Goal: Transaction & Acquisition: Purchase product/service

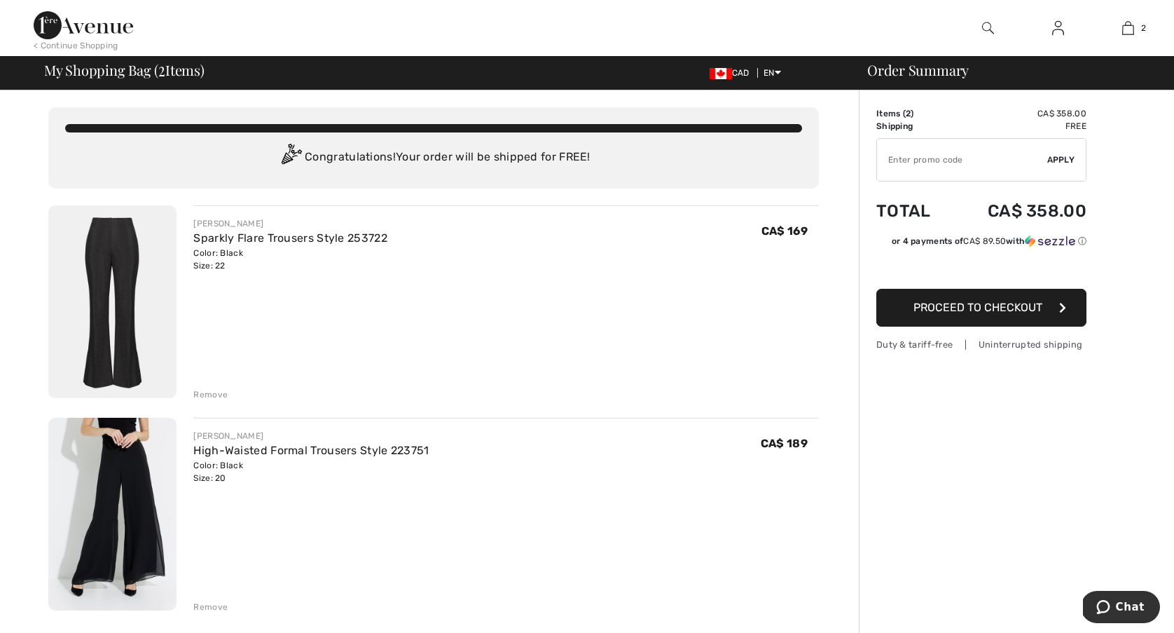
click at [211, 390] on div "Remove" at bounding box center [210, 394] width 34 height 13
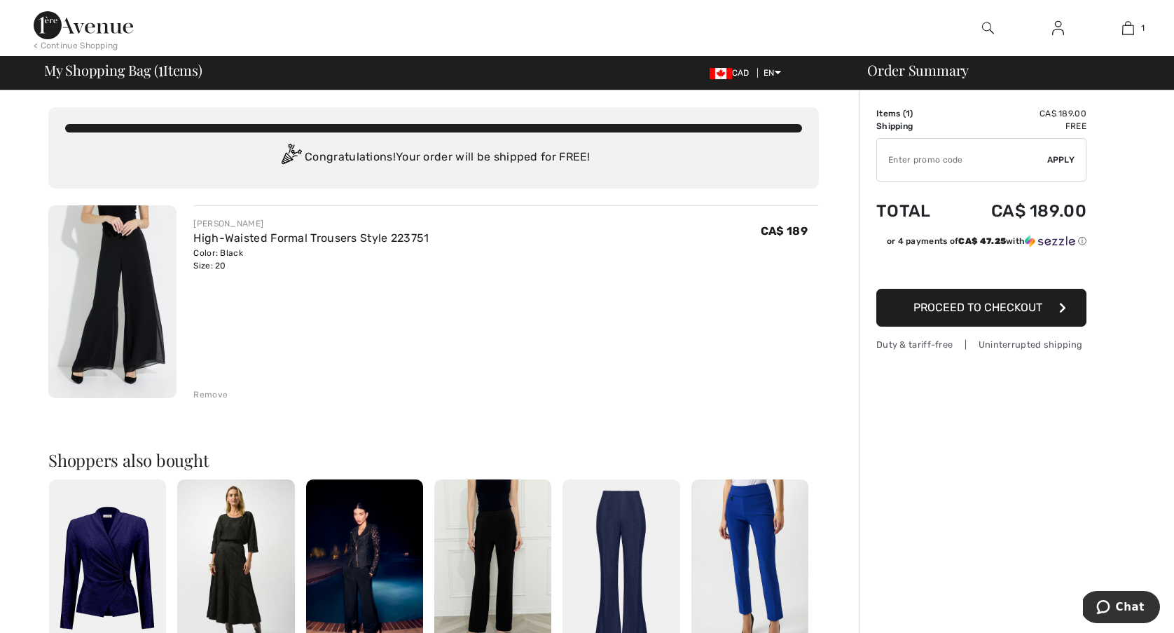
click at [970, 305] on span "Proceed to Checkout" at bounding box center [977, 306] width 129 height 13
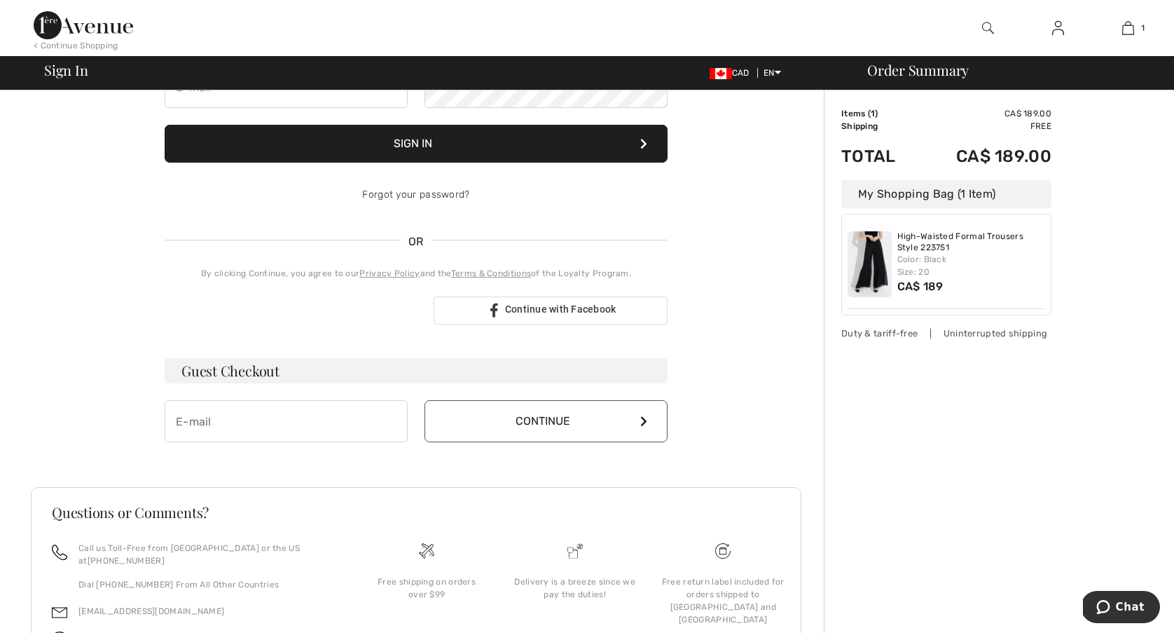
scroll to position [170, 0]
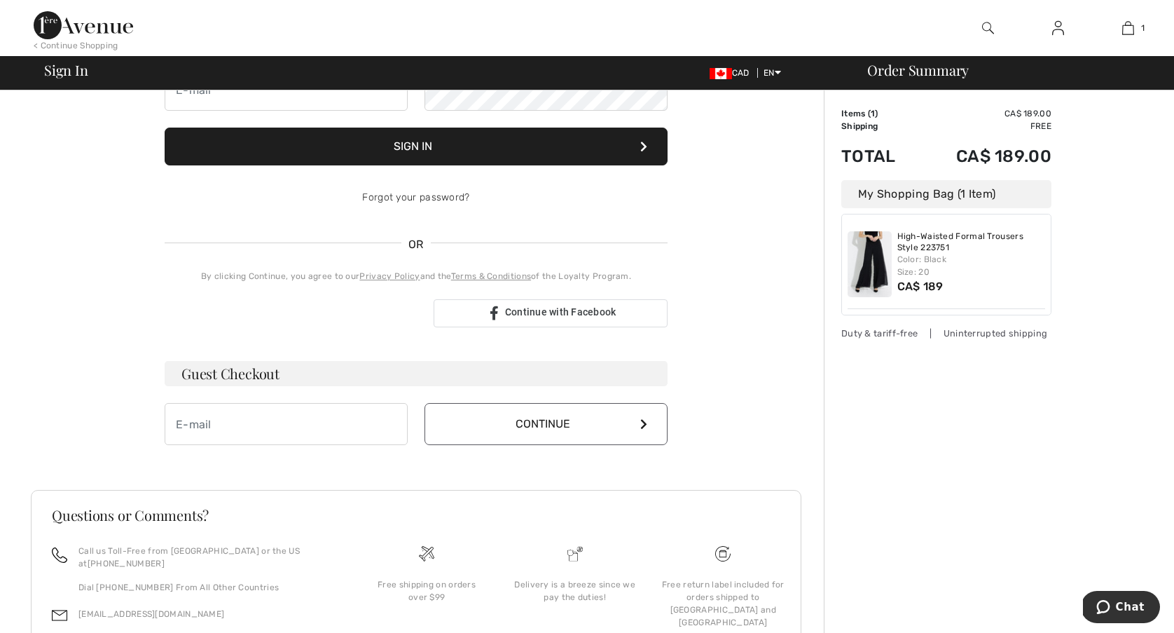
click at [565, 423] on button "Continue" at bounding box center [545, 424] width 243 height 42
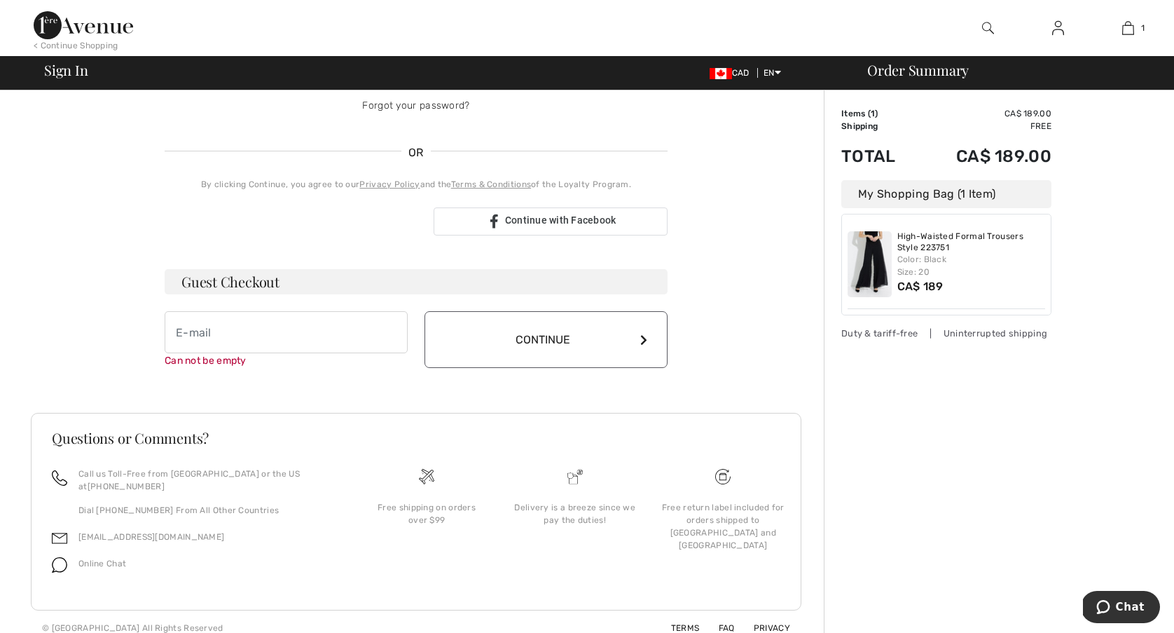
click at [562, 338] on button "Continue" at bounding box center [545, 339] width 243 height 57
click at [282, 341] on input "email" at bounding box center [286, 332] width 243 height 42
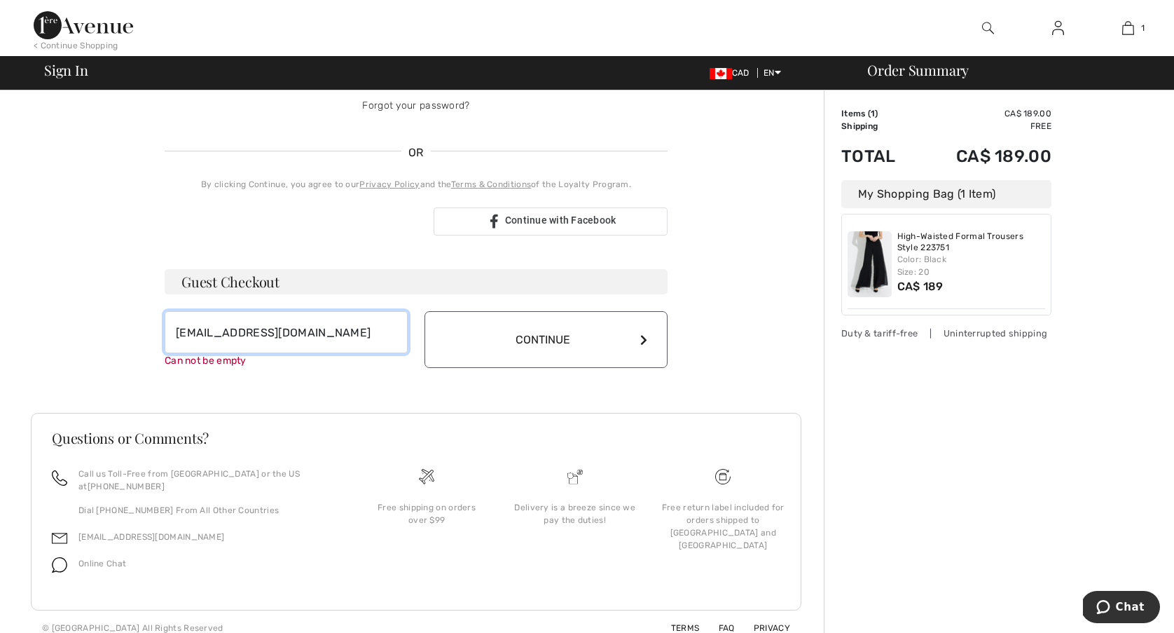
type input "djeudyhugo@yahoo.ca"
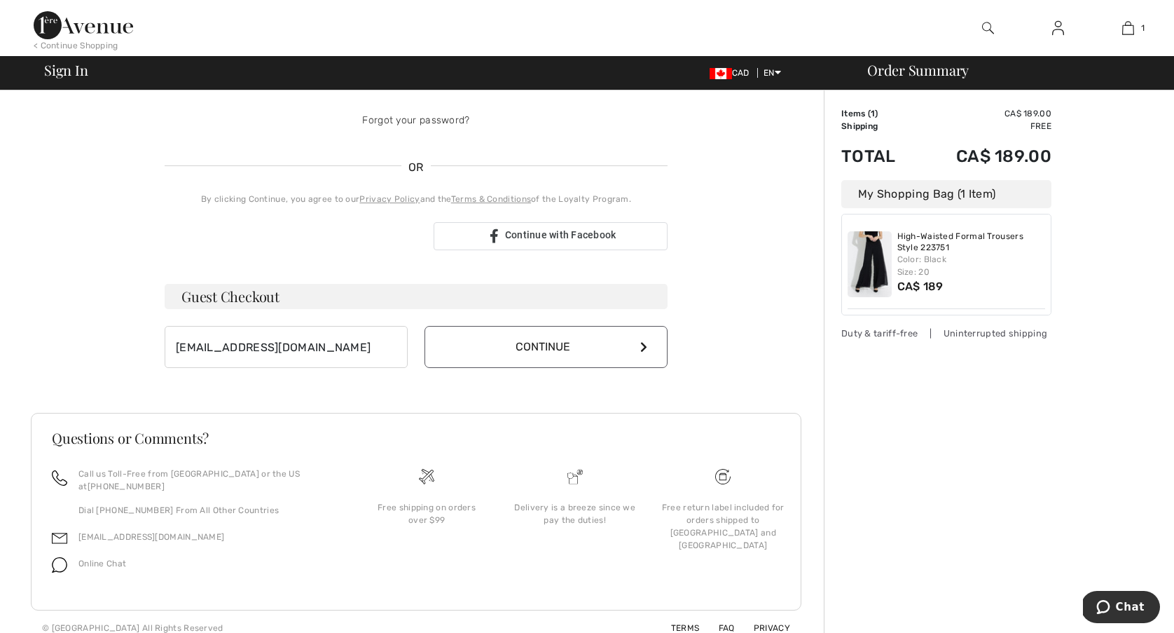
click at [543, 335] on button "Continue" at bounding box center [545, 347] width 243 height 42
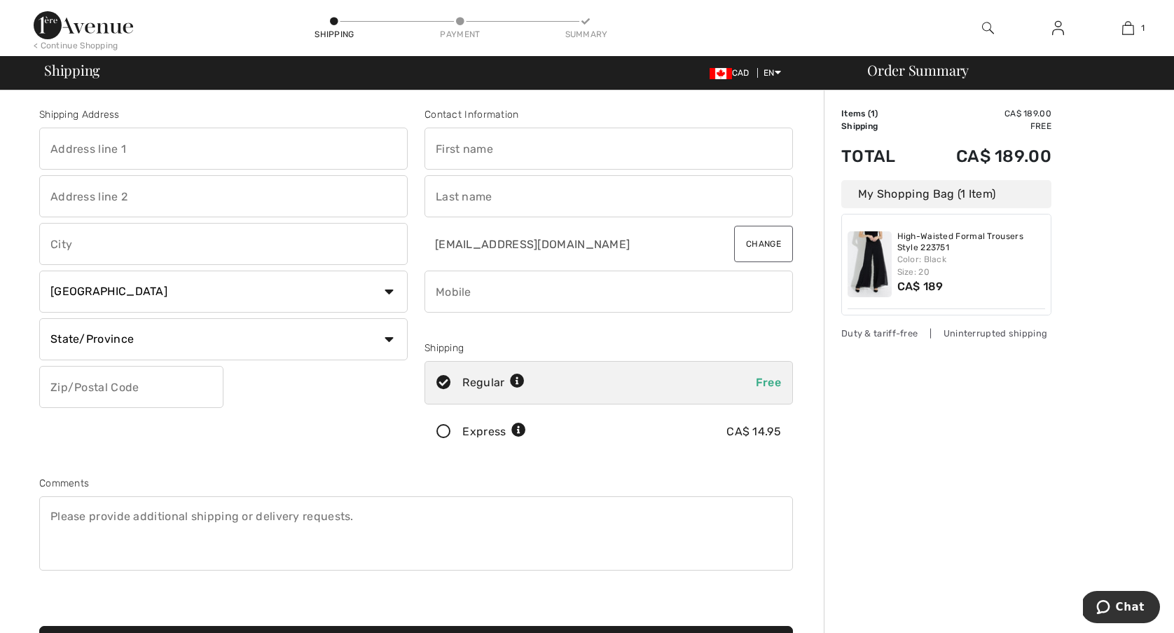
click at [233, 142] on input "text" at bounding box center [223, 148] width 368 height 42
type input "111 Marsh Sparrow Pvt"
click at [133, 244] on input "text" at bounding box center [223, 244] width 368 height 42
type input "Kanata"
select select "ON"
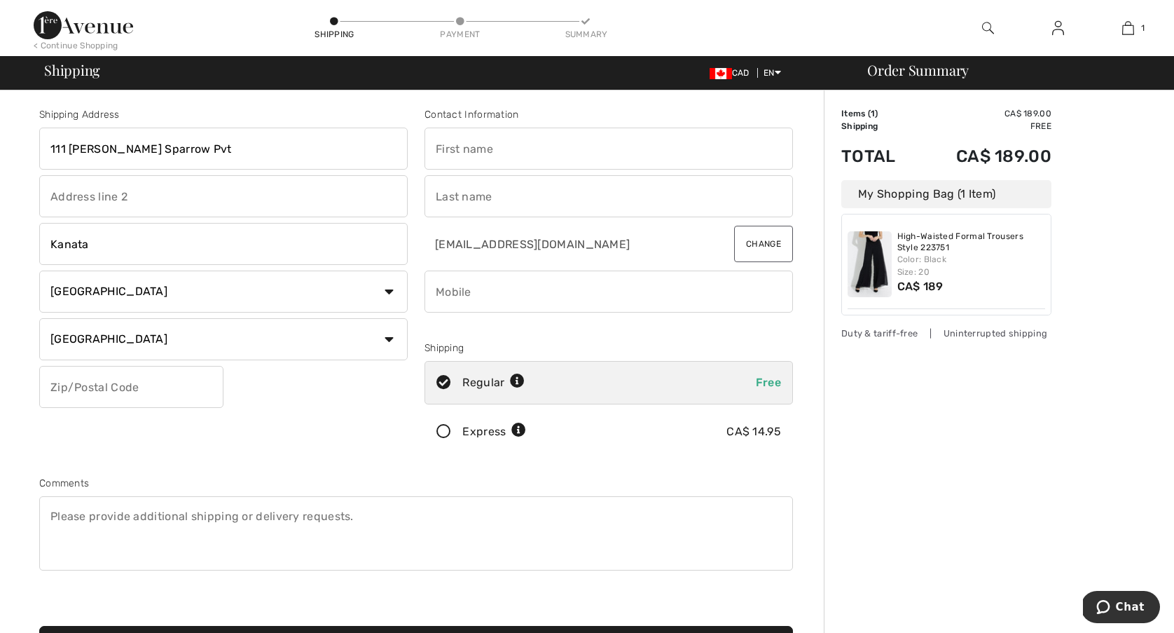
click at [184, 385] on input "text" at bounding box center [131, 387] width 184 height 42
type input "K2K3P3"
click at [495, 148] on input "text" at bounding box center [608, 148] width 368 height 42
type input "Diane"
click at [488, 200] on input "text" at bounding box center [608, 196] width 368 height 42
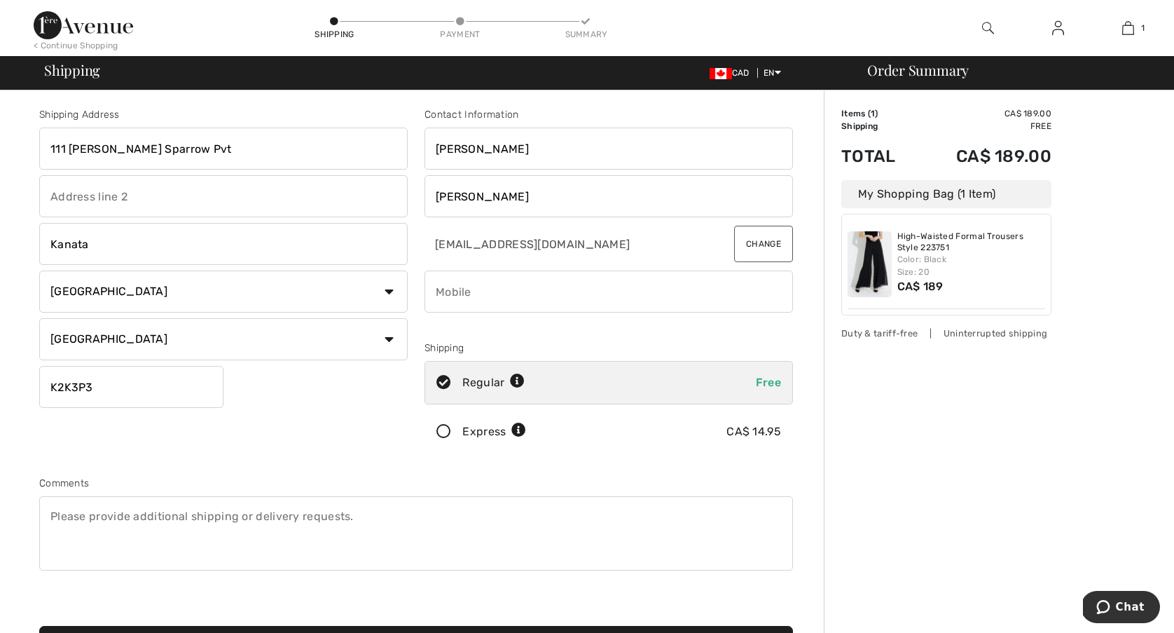
type input "Jeudy-Hugo"
click at [456, 284] on input "phone" at bounding box center [608, 291] width 368 height 42
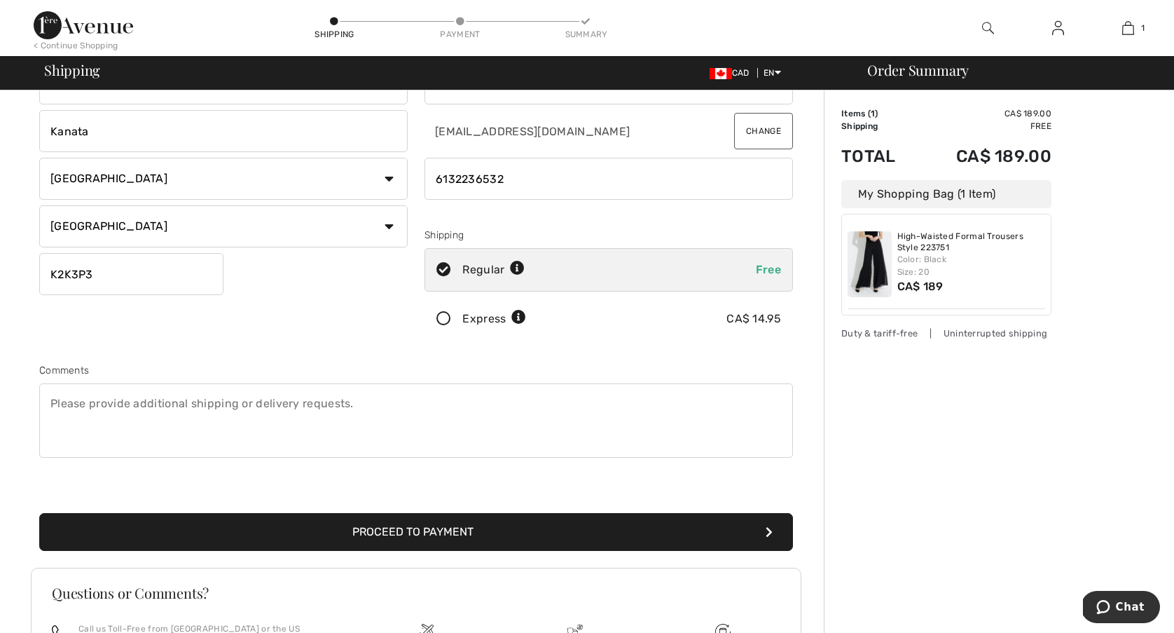
scroll to position [113, 0]
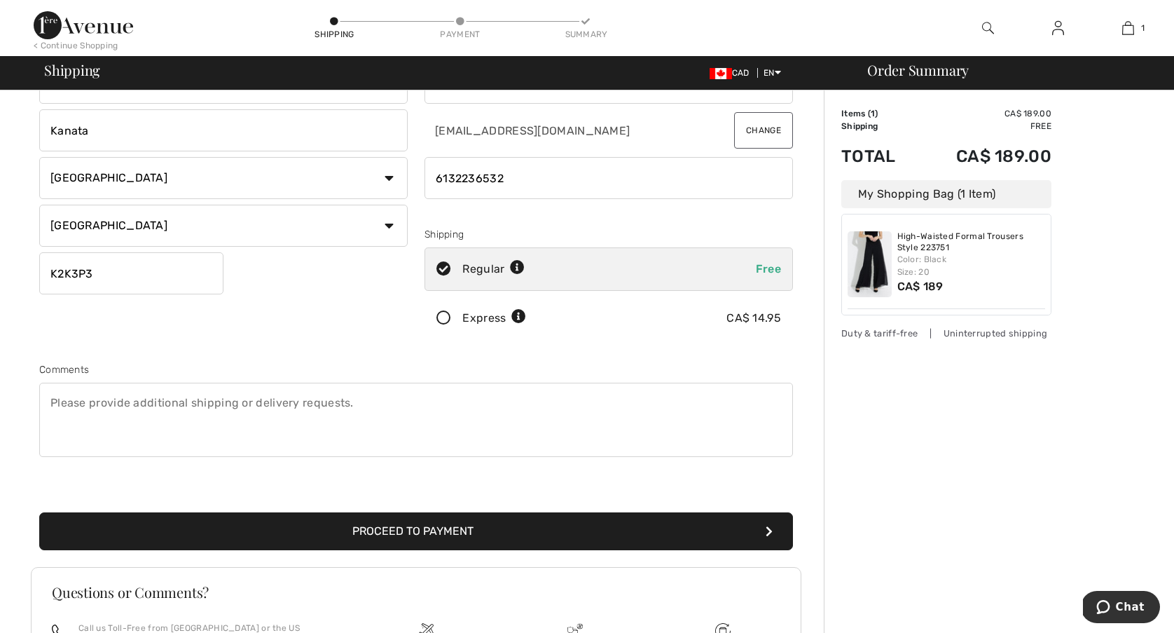
type input "6132236532"
click at [586, 532] on button "Proceed to Payment" at bounding box center [416, 531] width 754 height 38
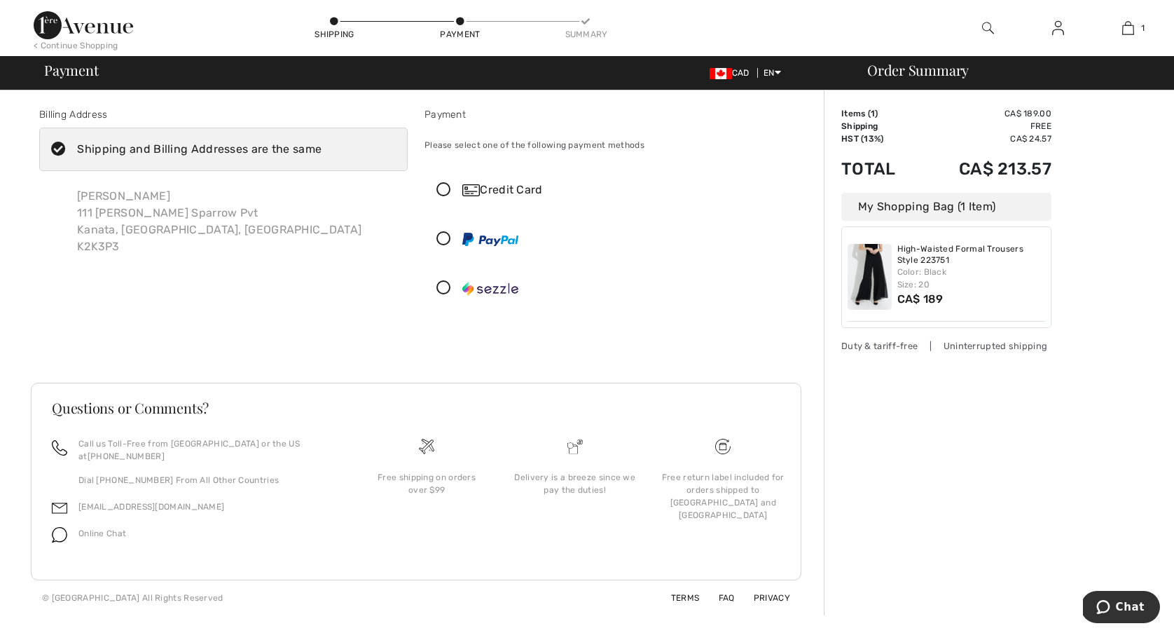
click at [445, 188] on icon at bounding box center [443, 190] width 37 height 15
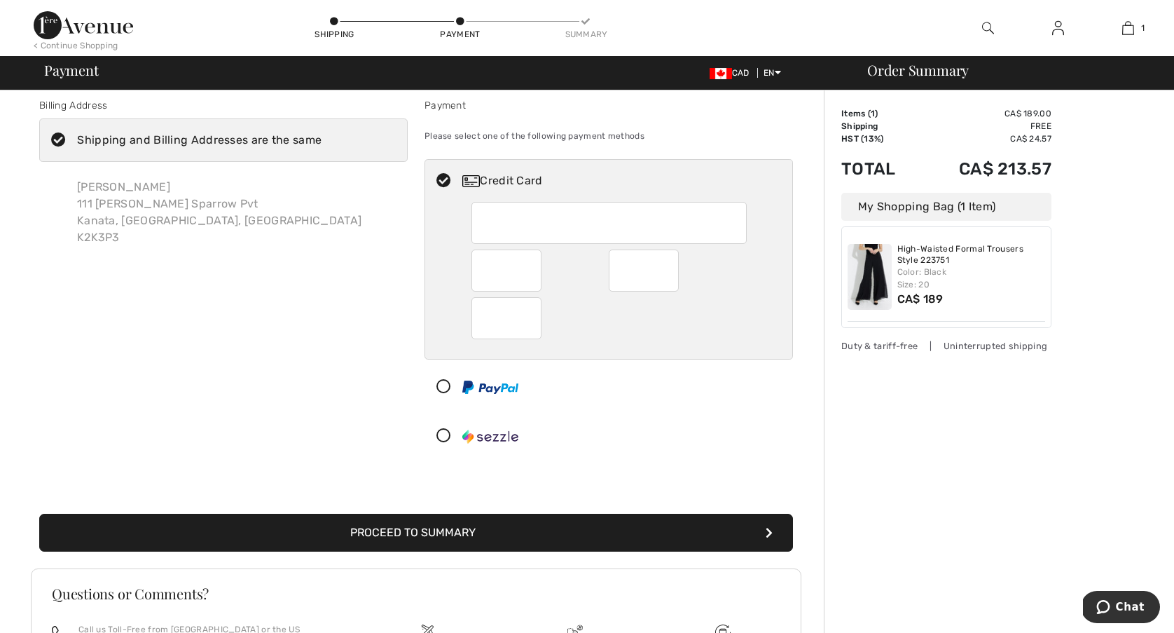
scroll to position [8, 0]
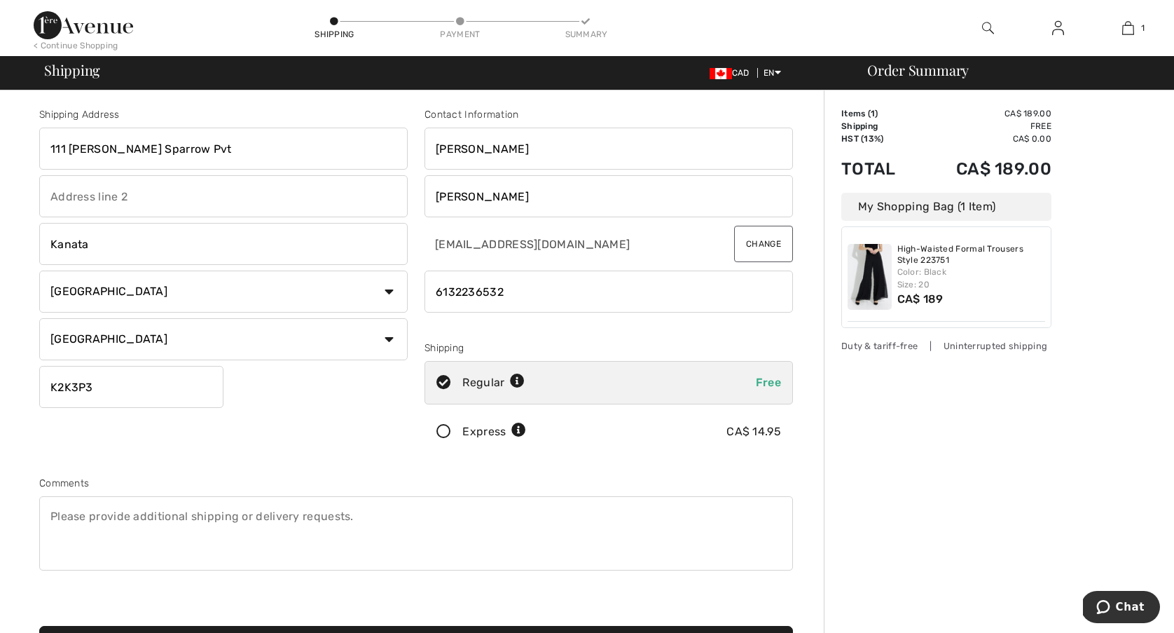
click at [475, 198] on input "Jeudy-Hugo" at bounding box center [608, 196] width 368 height 42
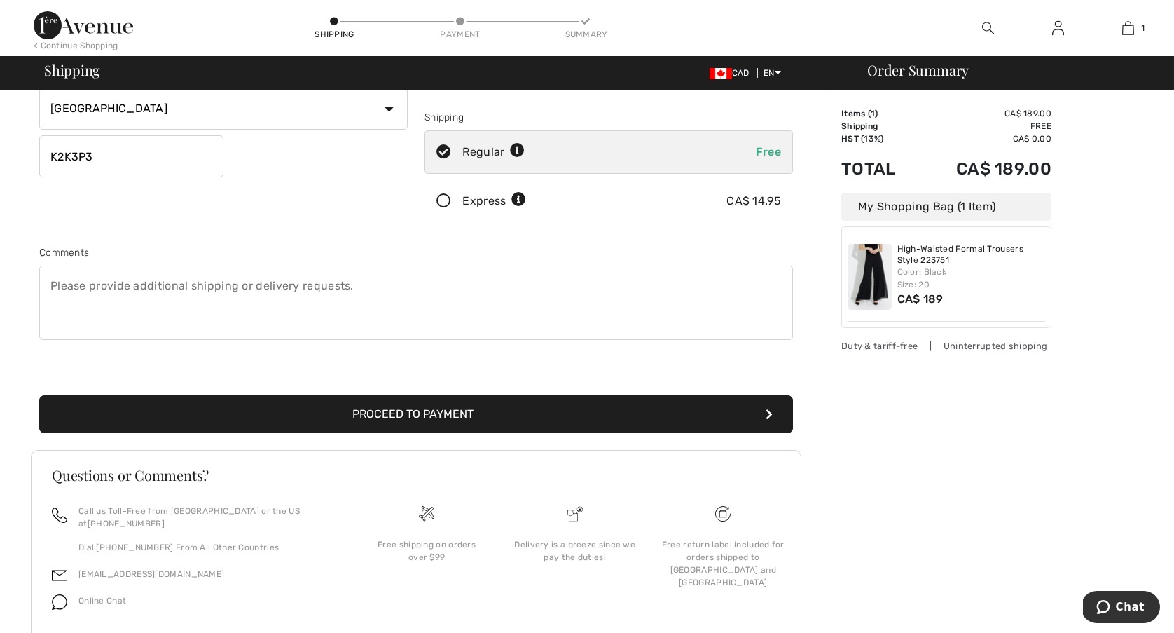
scroll to position [231, 0]
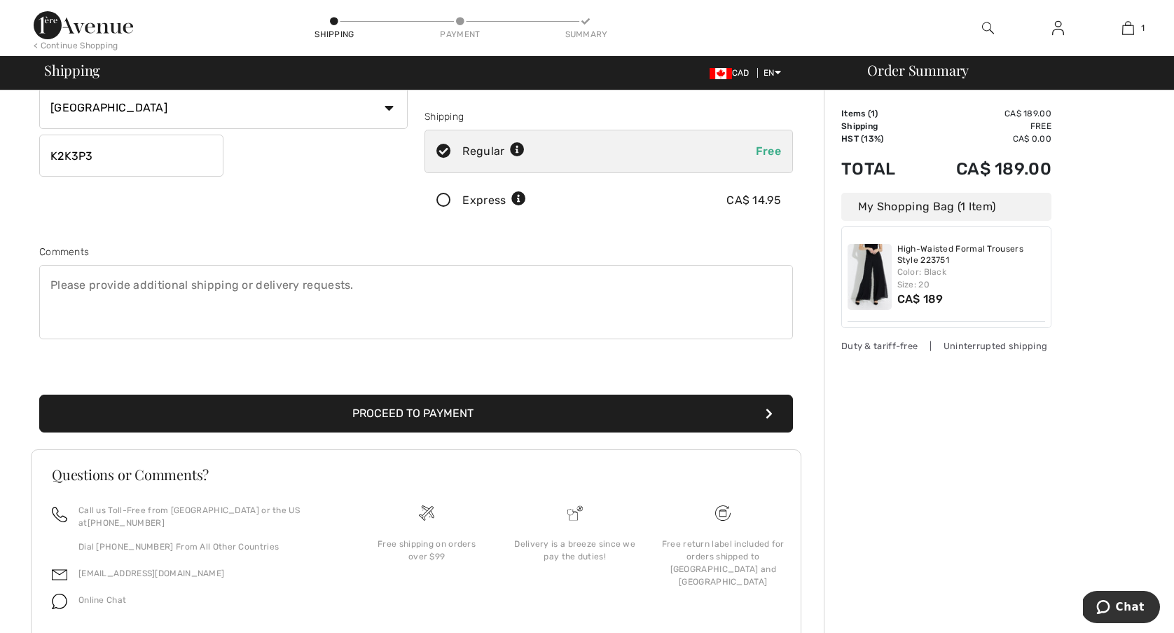
type input "Jeudy Hugo"
click at [618, 415] on button "Proceed to Payment" at bounding box center [416, 413] width 754 height 38
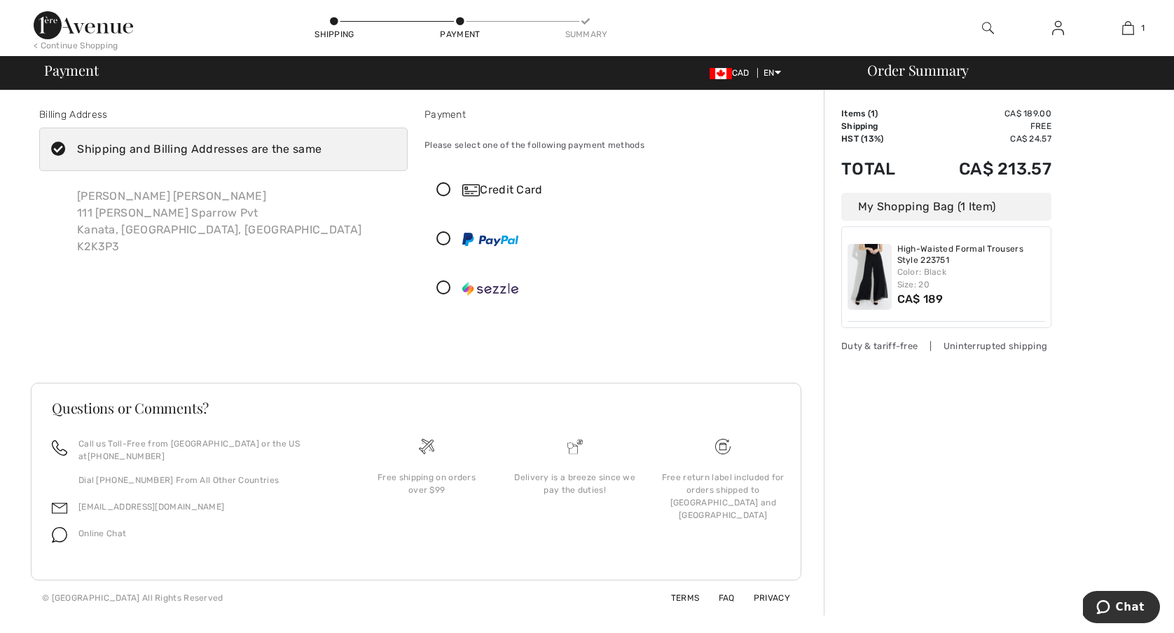
click at [448, 188] on icon at bounding box center [443, 190] width 37 height 15
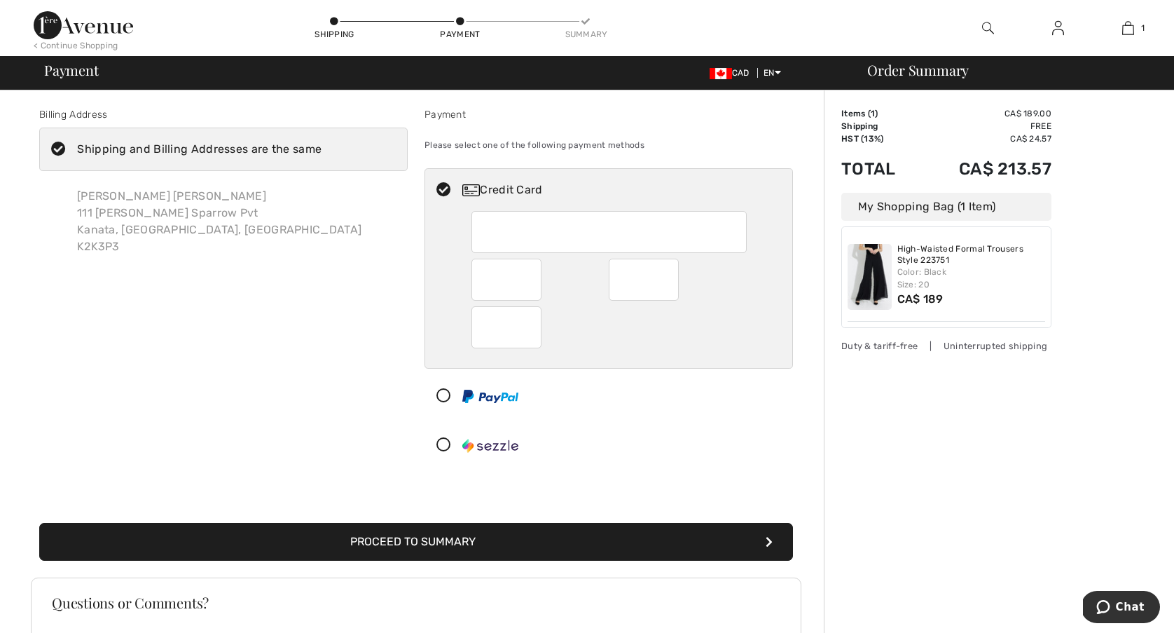
click at [481, 228] on div at bounding box center [608, 232] width 275 height 42
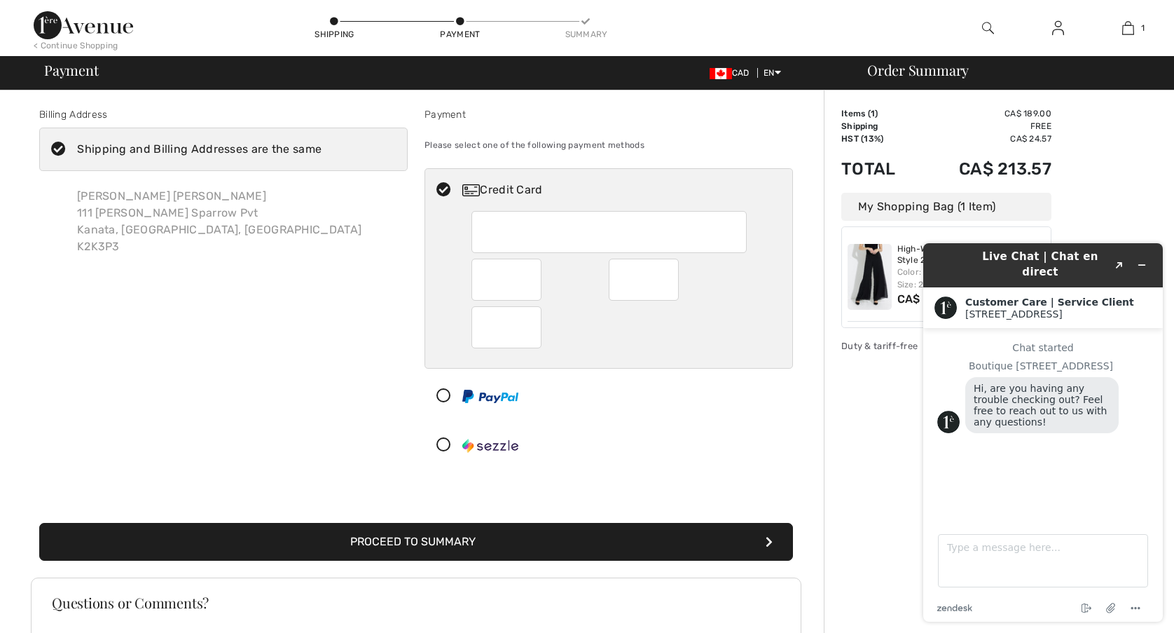
click at [1104, 138] on div "Order Summary Details Items ( 1 ) CA$ 189.00 Promo code CA$ 0.00 Shipping Free …" at bounding box center [999, 449] width 350 height 719
click at [1141, 260] on icon "Minimize widget" at bounding box center [1142, 265] width 10 height 10
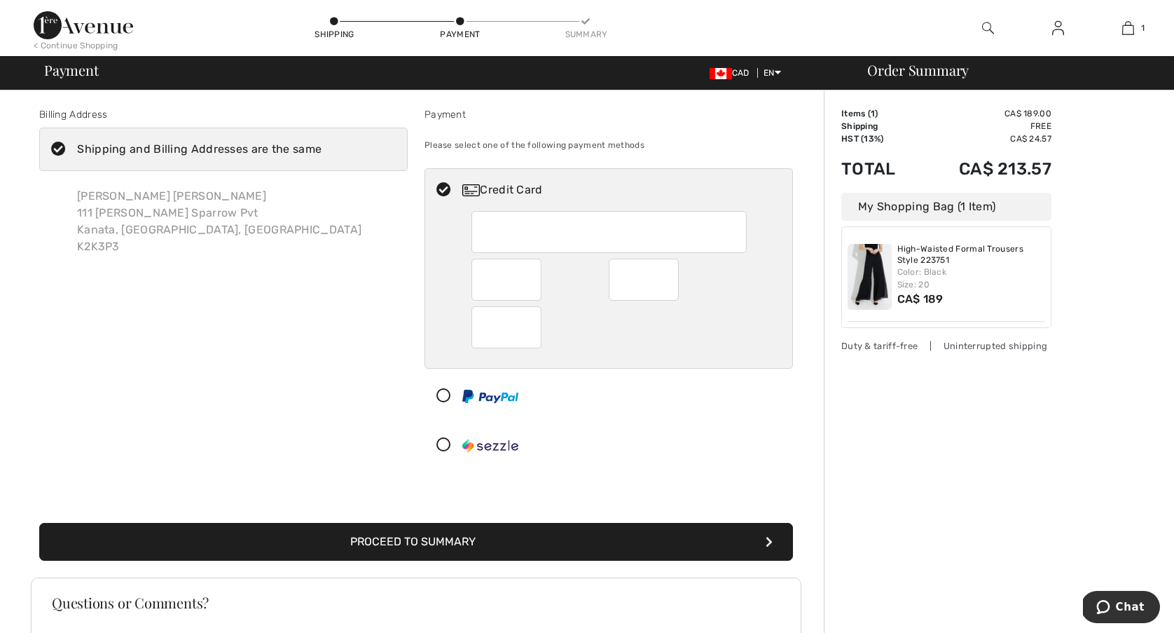
click at [548, 543] on button "Proceed to Summary" at bounding box center [416, 542] width 754 height 38
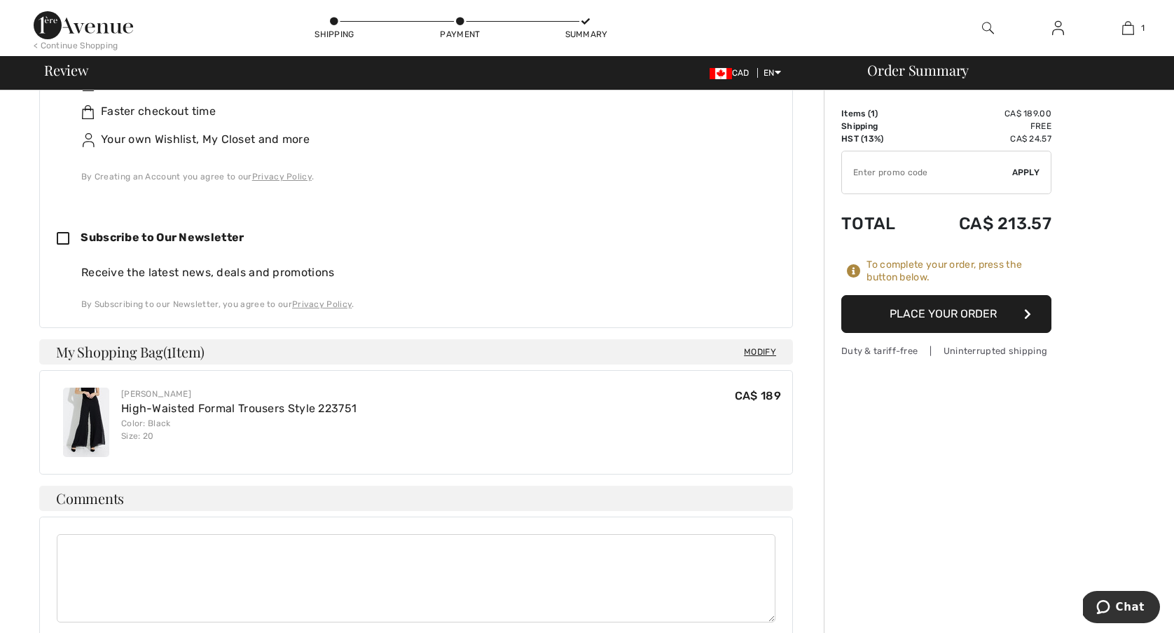
scroll to position [484, 0]
click at [950, 315] on button "Place Your Order" at bounding box center [946, 314] width 210 height 38
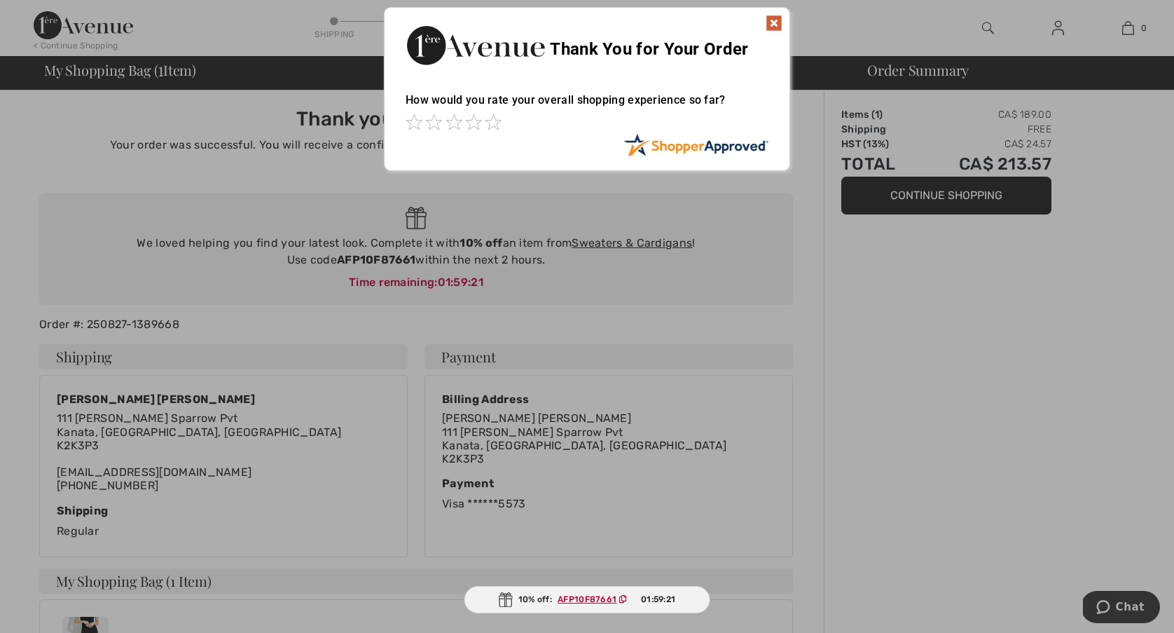
click at [771, 20] on img at bounding box center [774, 23] width 17 height 17
